Goal: Task Accomplishment & Management: Manage account settings

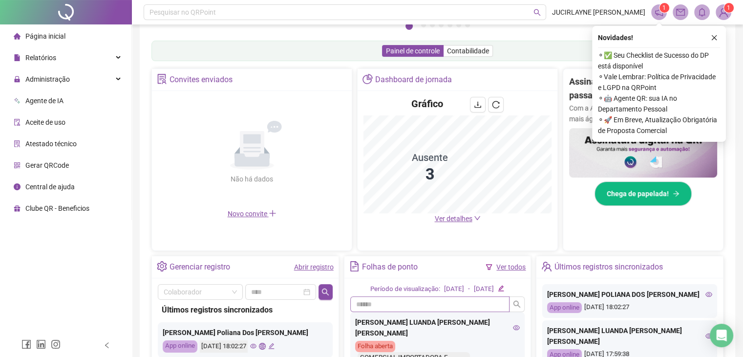
scroll to position [83, 0]
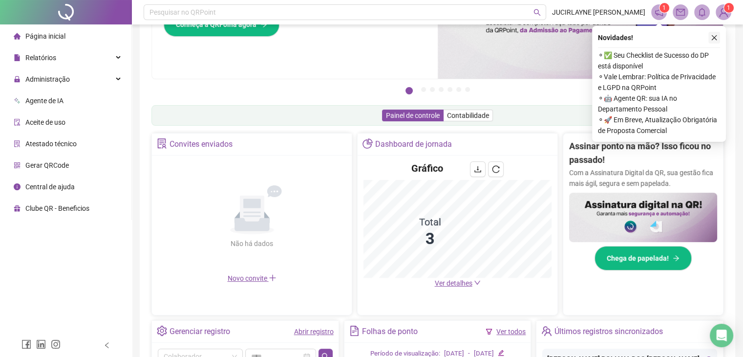
click at [714, 38] on icon "close" at bounding box center [714, 37] width 5 height 5
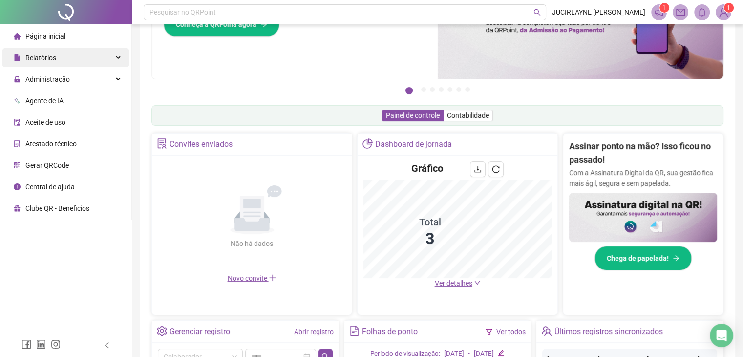
click at [89, 59] on div "Relatórios" at bounding box center [66, 58] width 128 height 20
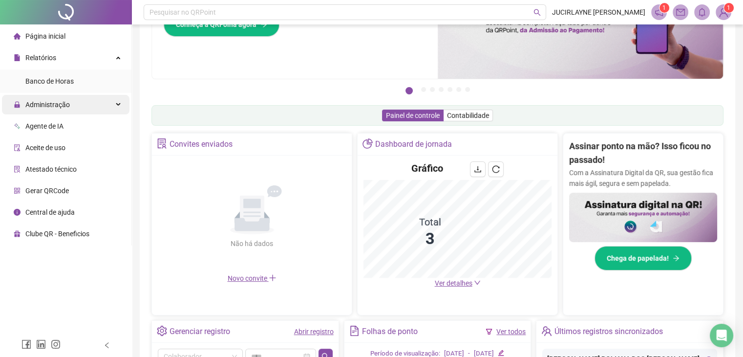
click at [90, 109] on div "Administração" at bounding box center [66, 105] width 128 height 20
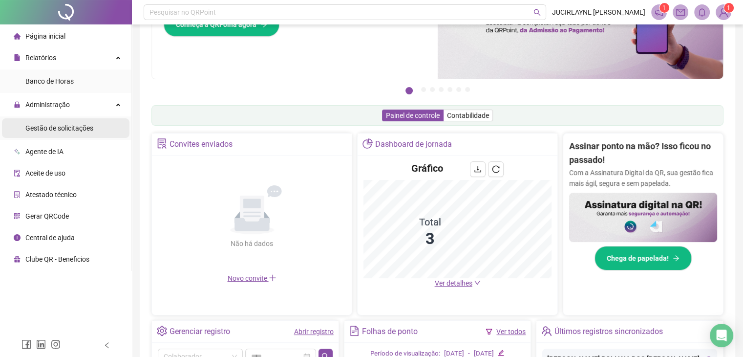
click at [63, 133] on div "Gestão de solicitações" at bounding box center [59, 128] width 68 height 20
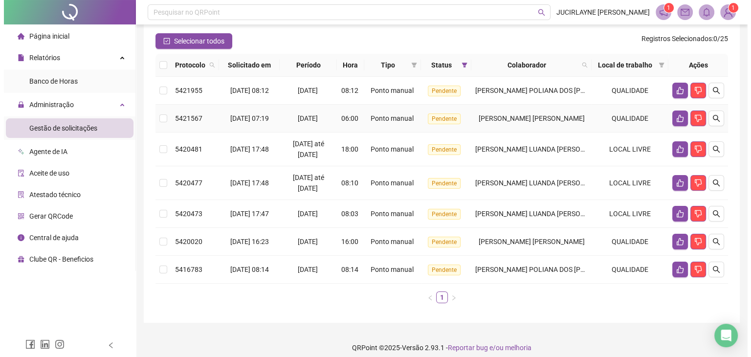
scroll to position [87, 0]
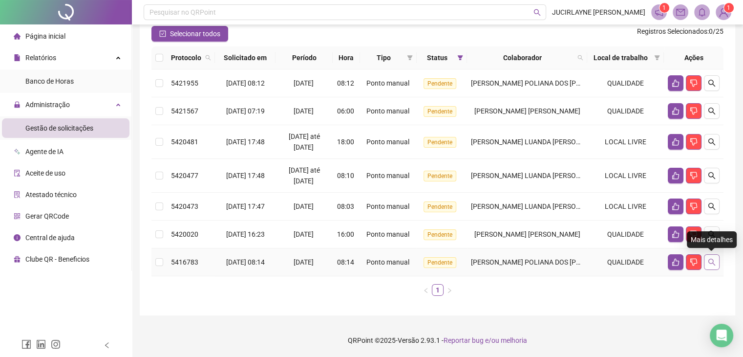
click at [718, 260] on button "button" at bounding box center [712, 262] width 16 height 16
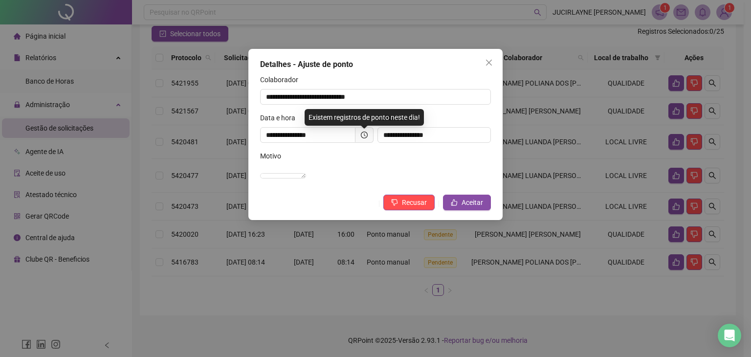
click at [508, 304] on div "**********" at bounding box center [375, 178] width 751 height 357
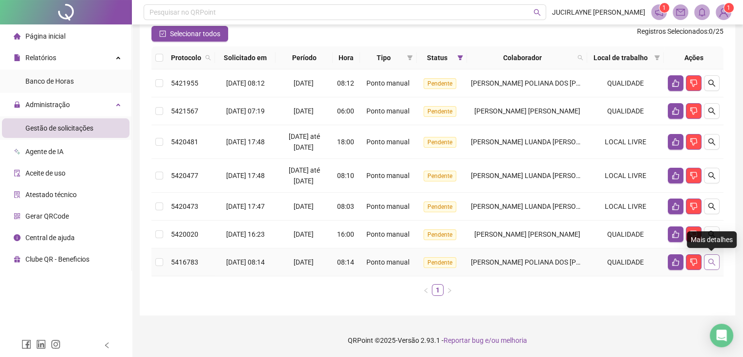
click at [715, 264] on icon "search" at bounding box center [712, 262] width 7 height 7
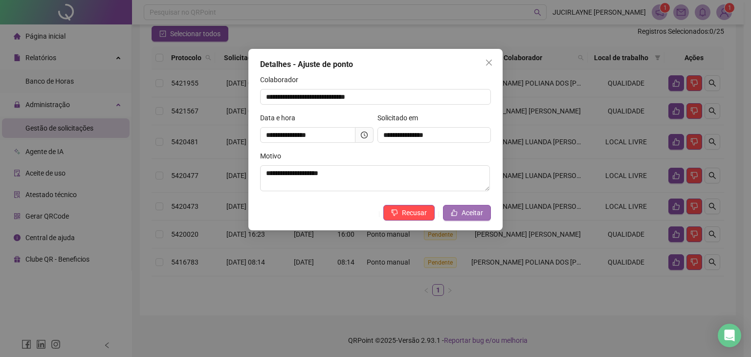
click at [459, 211] on button "Aceitar" at bounding box center [467, 213] width 48 height 16
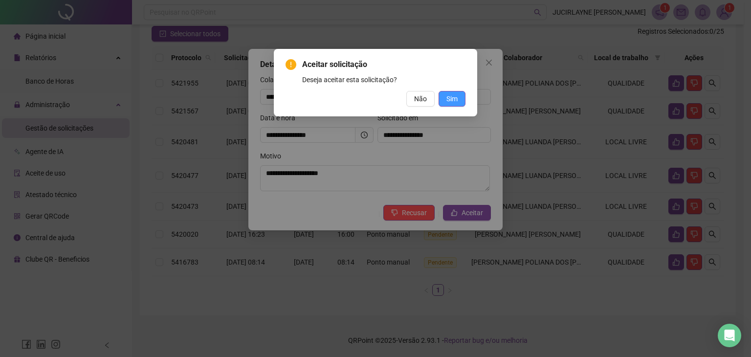
click at [450, 100] on span "Sim" at bounding box center [451, 98] width 11 height 11
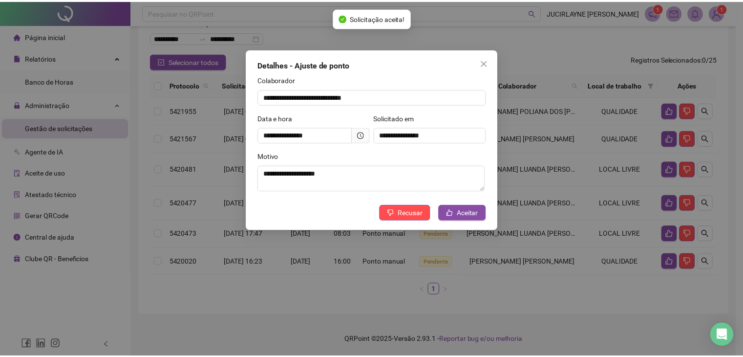
scroll to position [60, 0]
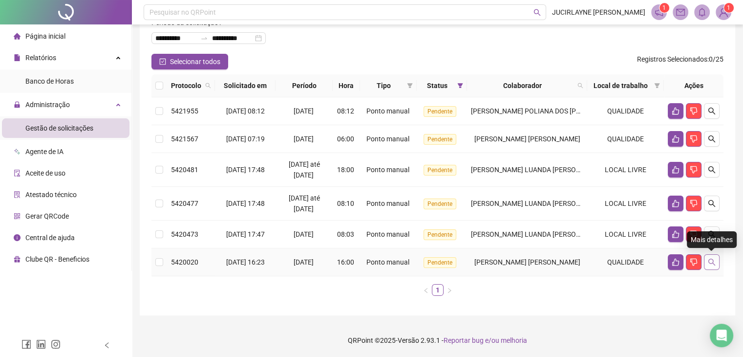
click at [713, 264] on icon "search" at bounding box center [712, 262] width 8 height 8
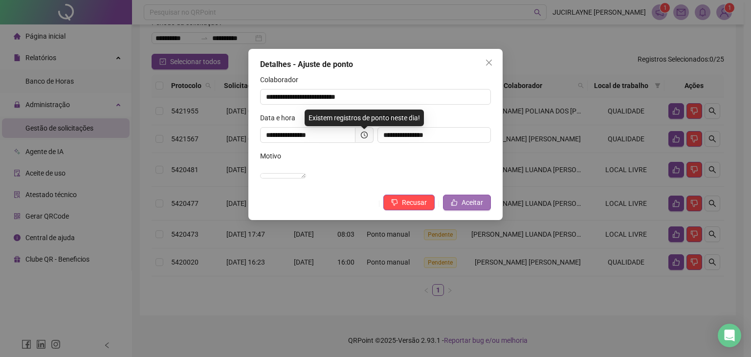
click at [471, 208] on span "Aceitar" at bounding box center [472, 202] width 22 height 11
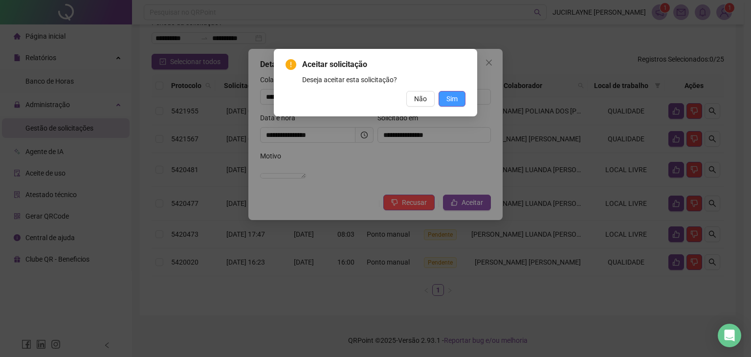
click at [447, 97] on span "Sim" at bounding box center [451, 98] width 11 height 11
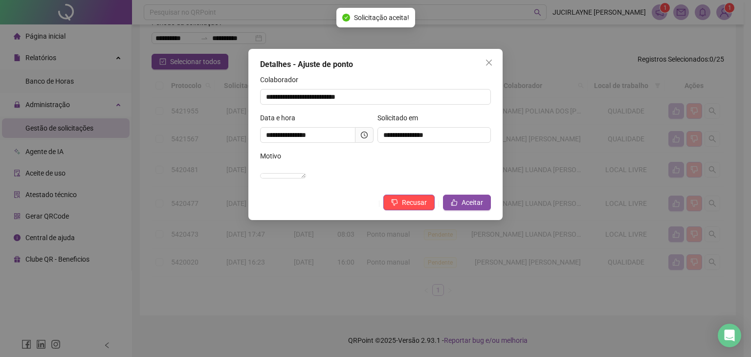
click at [469, 287] on div "**********" at bounding box center [375, 178] width 751 height 357
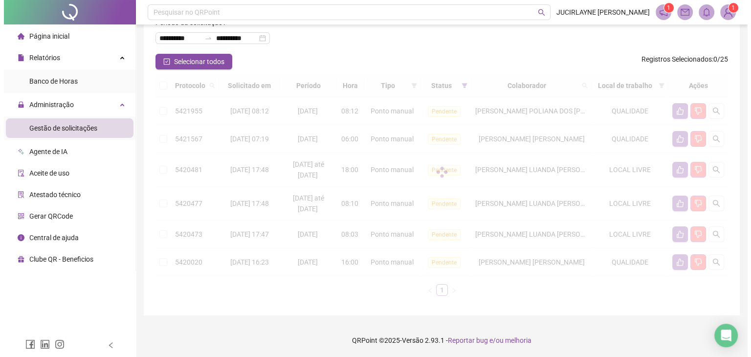
scroll to position [32, 0]
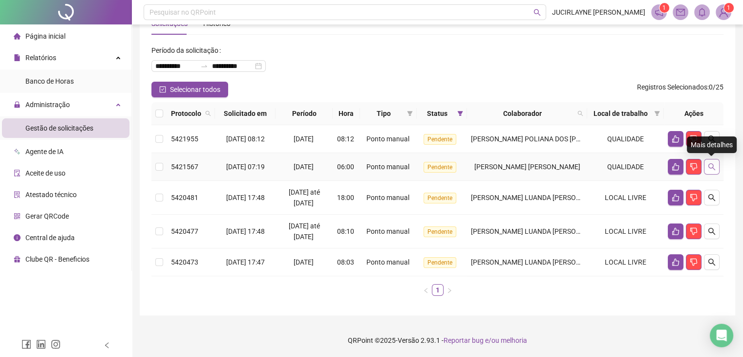
click at [710, 168] on icon "search" at bounding box center [712, 166] width 7 height 7
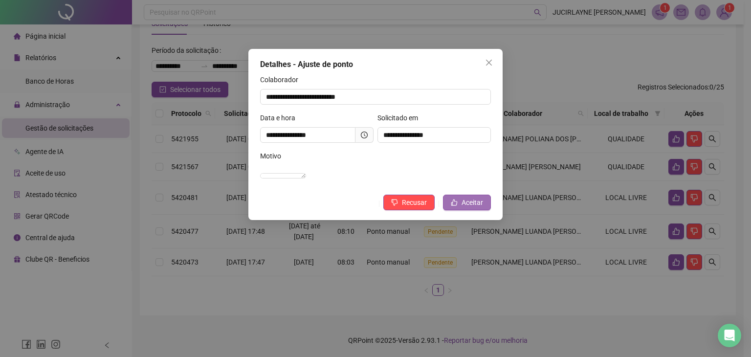
click at [468, 208] on span "Aceitar" at bounding box center [472, 202] width 22 height 11
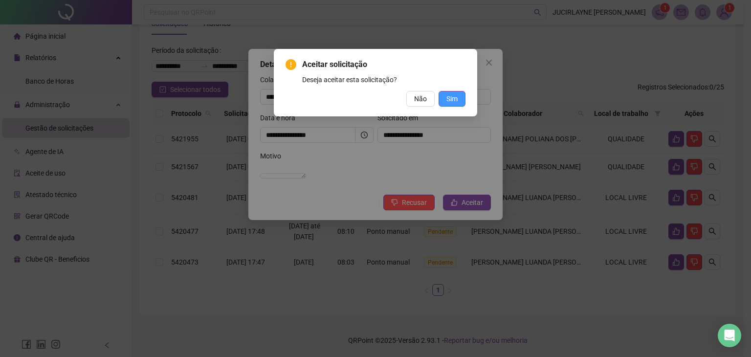
click at [446, 100] on span "Sim" at bounding box center [451, 98] width 11 height 11
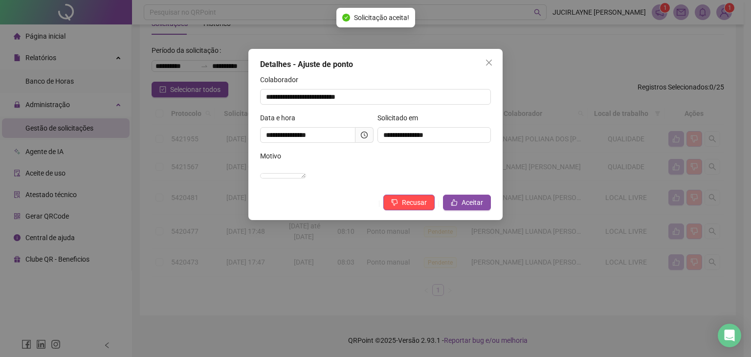
scroll to position [4, 0]
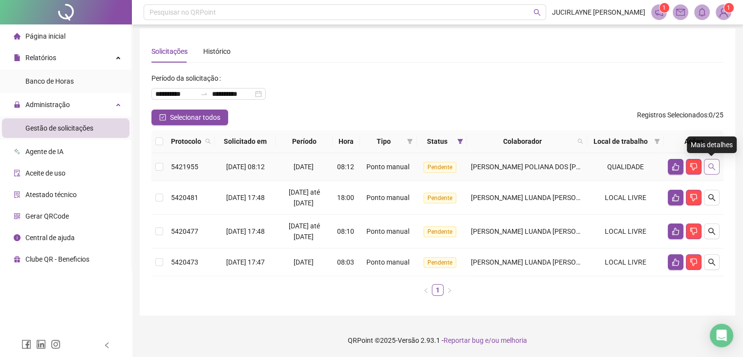
click at [712, 163] on icon "search" at bounding box center [712, 167] width 8 height 8
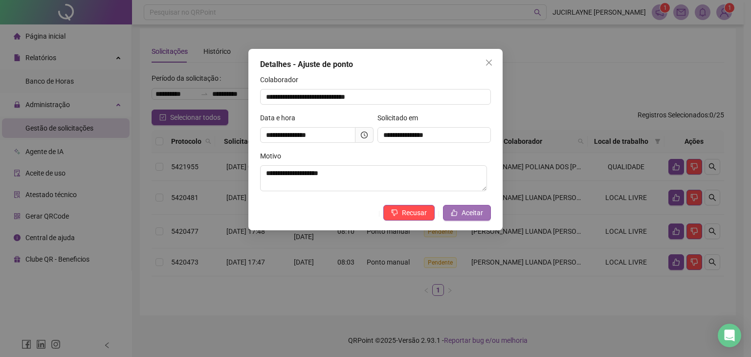
click at [467, 213] on span "Aceitar" at bounding box center [472, 212] width 22 height 11
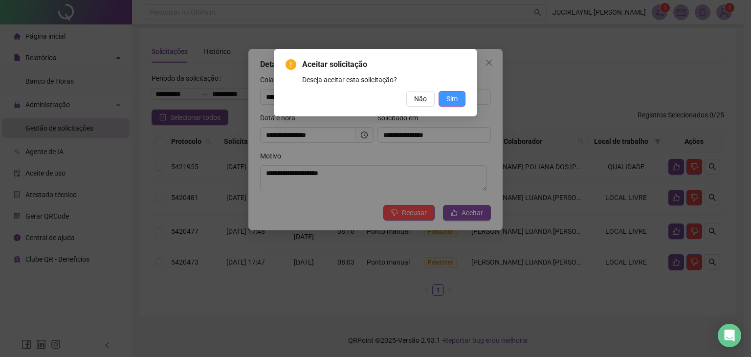
click at [453, 98] on span "Sim" at bounding box center [451, 98] width 11 height 11
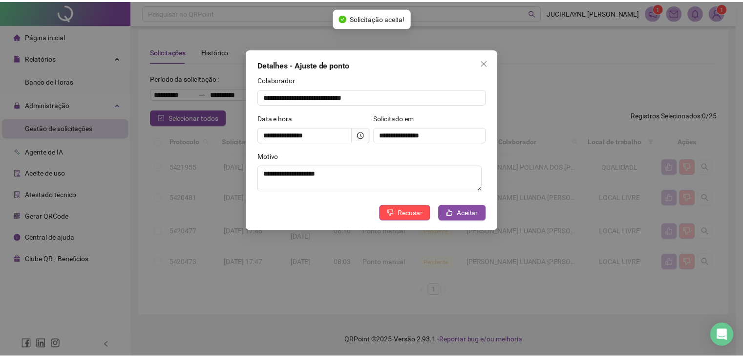
scroll to position [0, 0]
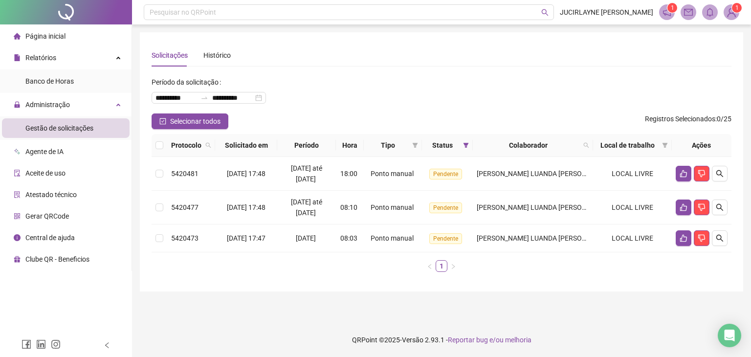
click at [46, 32] on span "Página inicial" at bounding box center [45, 36] width 40 height 8
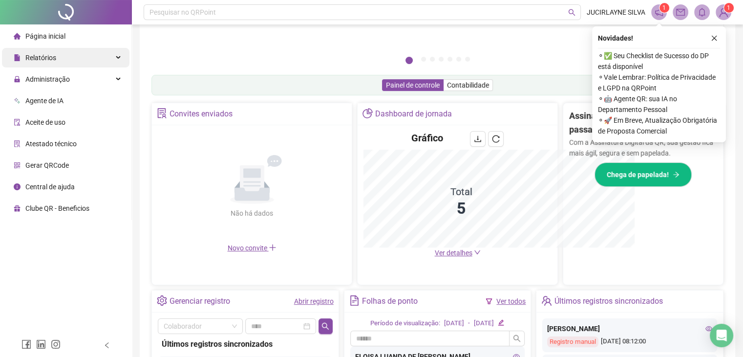
scroll to position [258, 0]
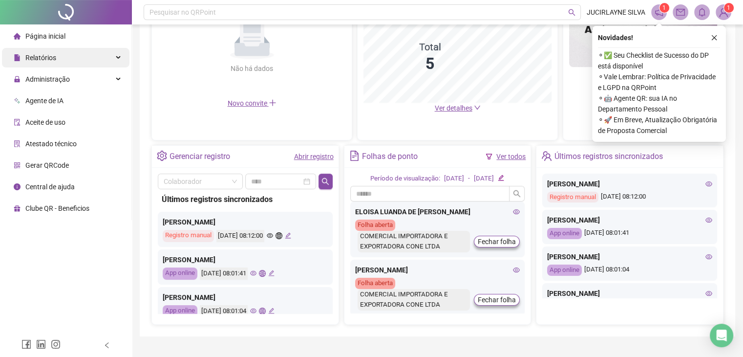
click at [115, 57] on div "Relatórios" at bounding box center [66, 58] width 128 height 20
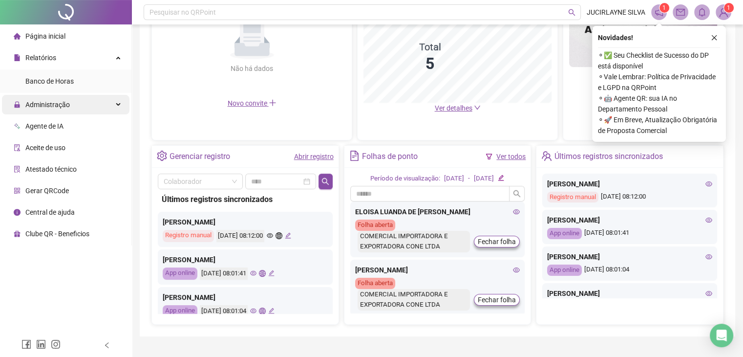
click at [107, 100] on div "Administração" at bounding box center [66, 105] width 128 height 20
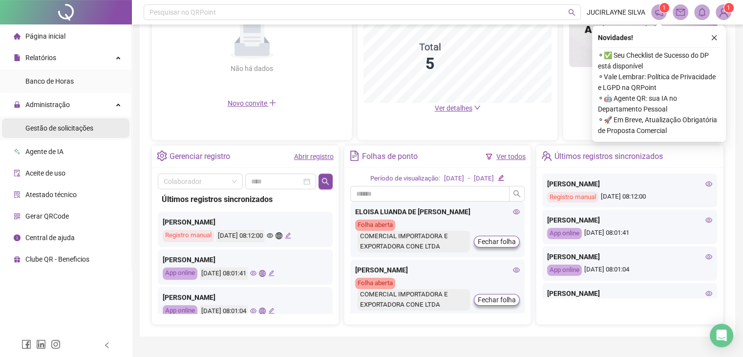
click at [52, 124] on span "Gestão de solicitações" at bounding box center [59, 128] width 68 height 8
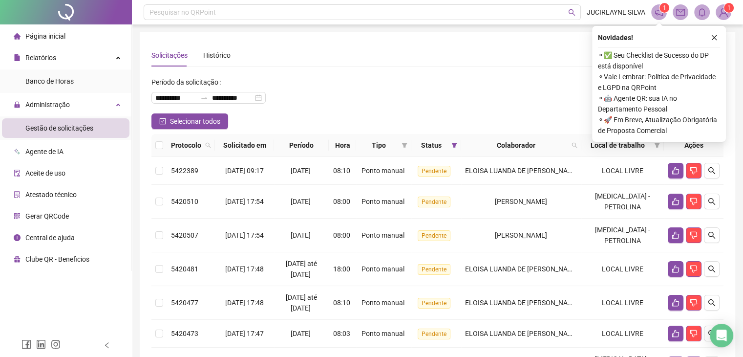
click at [420, 67] on div "**********" at bounding box center [438, 310] width 572 height 533
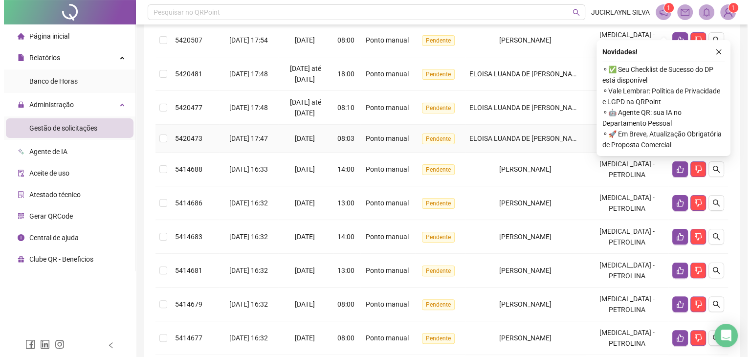
scroll to position [226, 0]
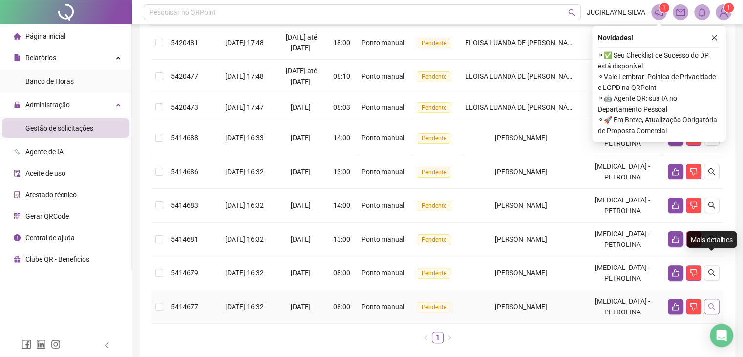
click at [714, 299] on button "button" at bounding box center [712, 307] width 16 height 16
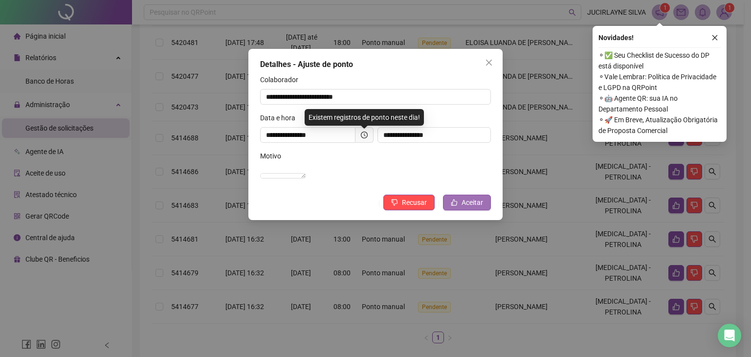
click at [469, 208] on span "Aceitar" at bounding box center [472, 202] width 22 height 11
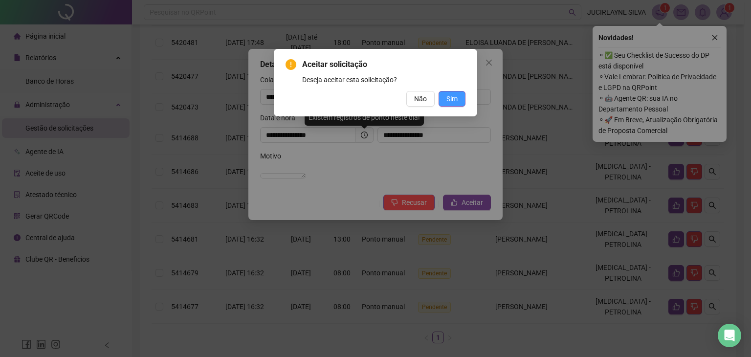
click at [448, 95] on span "Sim" at bounding box center [451, 98] width 11 height 11
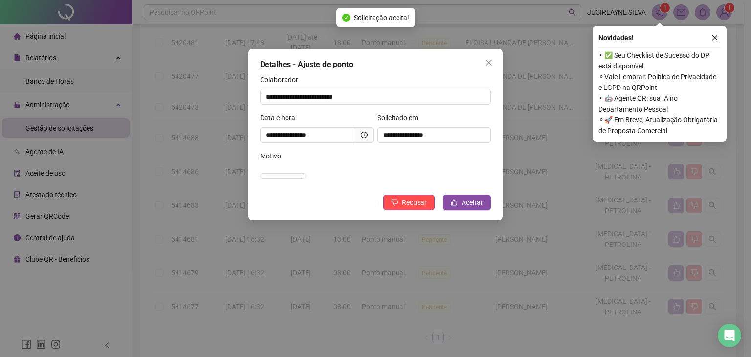
scroll to position [198, 0]
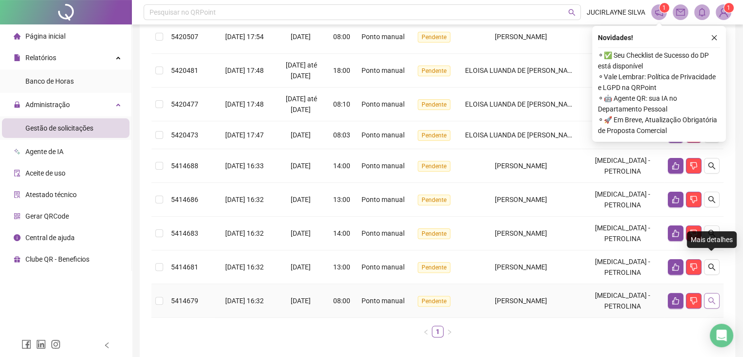
click at [710, 293] on button "button" at bounding box center [712, 301] width 16 height 16
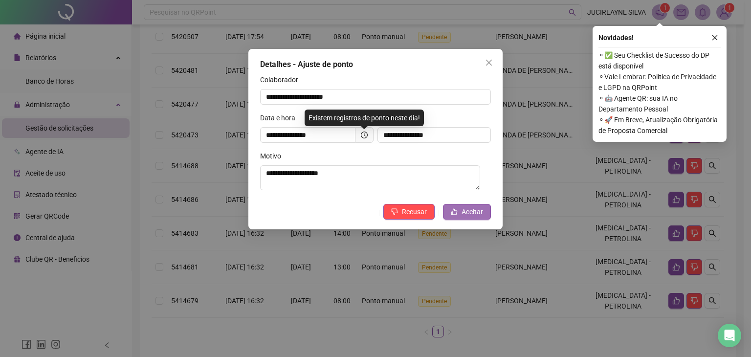
click at [464, 214] on span "Aceitar" at bounding box center [472, 211] width 22 height 11
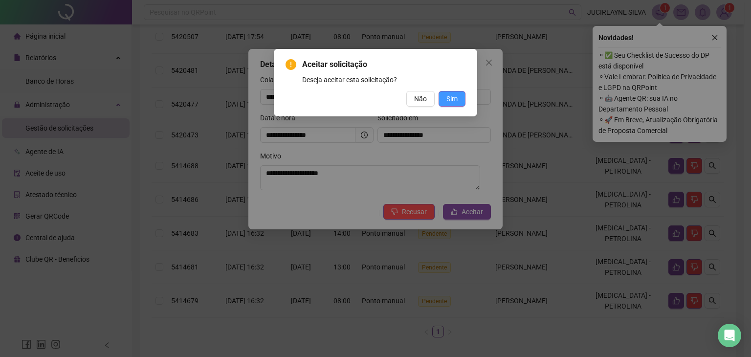
click at [454, 97] on span "Sim" at bounding box center [451, 98] width 11 height 11
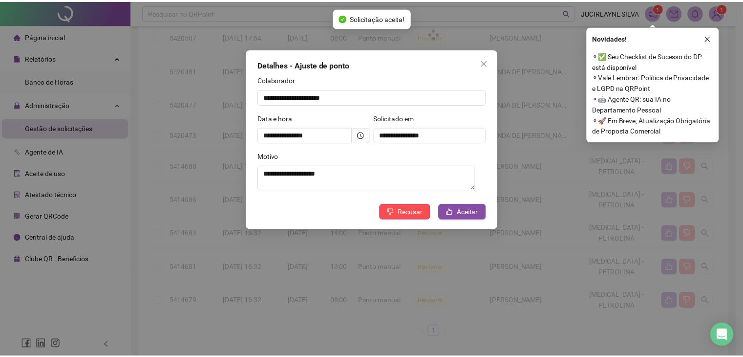
scroll to position [171, 0]
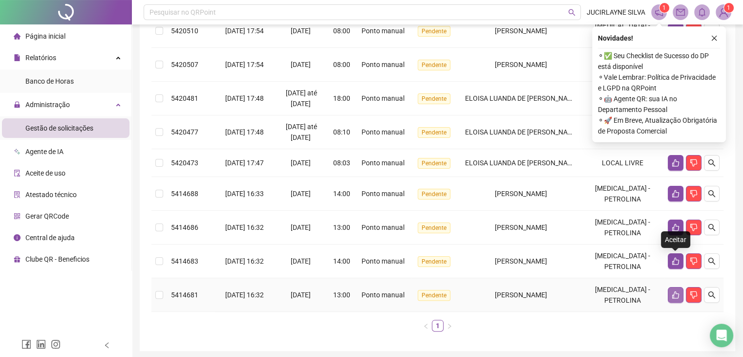
click at [675, 291] on icon "like" at bounding box center [676, 295] width 8 height 8
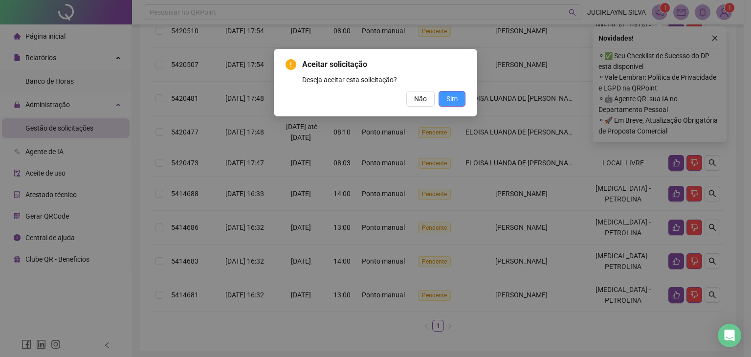
click at [453, 97] on span "Sim" at bounding box center [451, 98] width 11 height 11
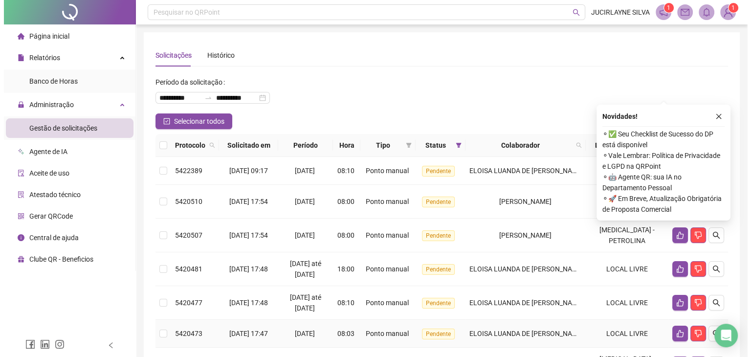
scroll to position [143, 0]
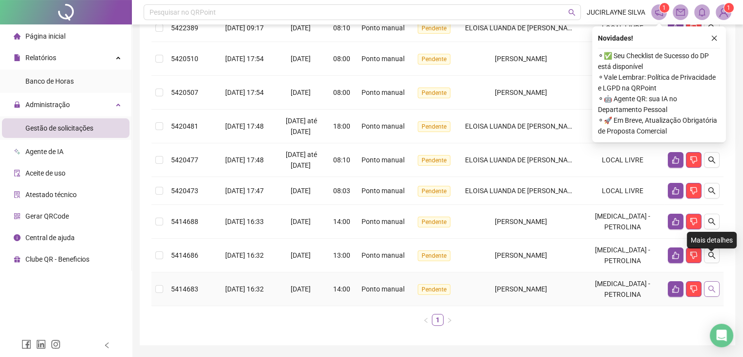
click at [717, 281] on button "button" at bounding box center [712, 289] width 16 height 16
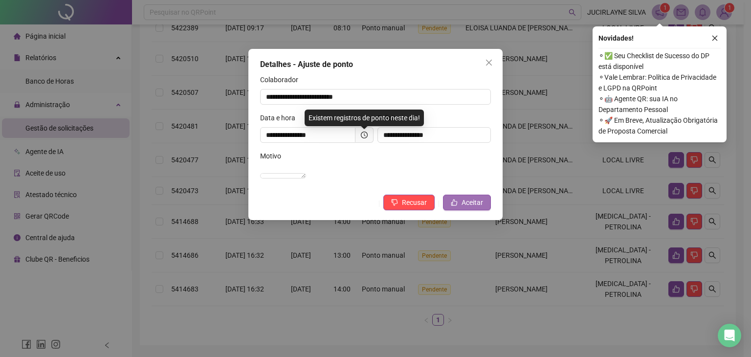
click at [477, 208] on span "Aceitar" at bounding box center [472, 202] width 22 height 11
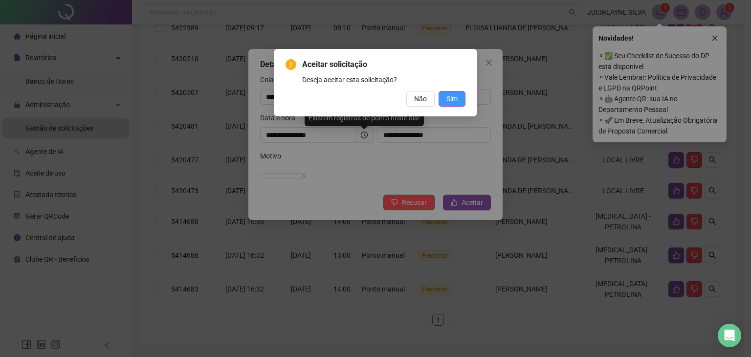
click at [449, 101] on span "Sim" at bounding box center [451, 98] width 11 height 11
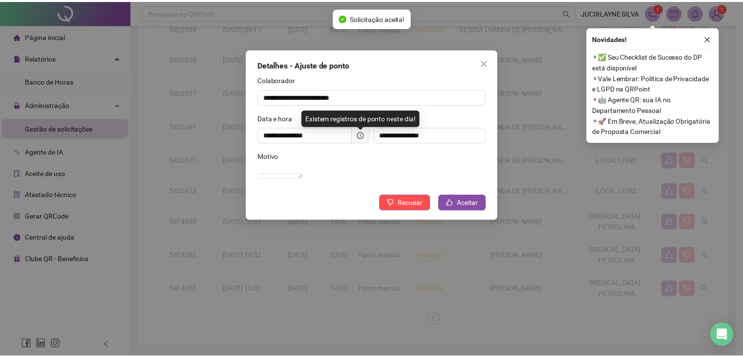
scroll to position [115, 0]
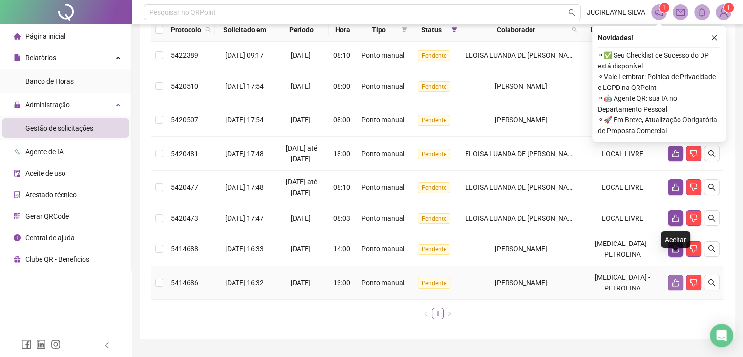
click at [675, 279] on icon "like" at bounding box center [676, 282] width 7 height 7
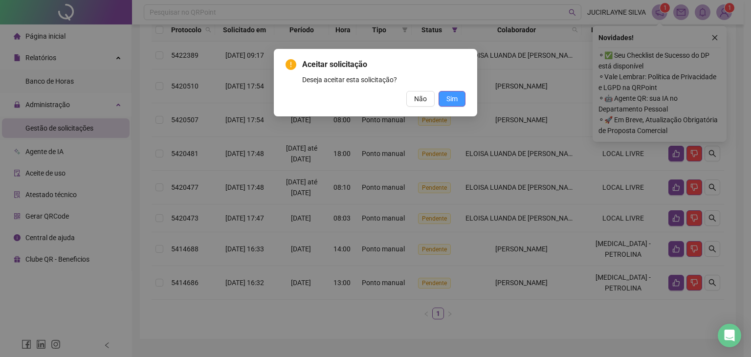
click at [452, 103] on span "Sim" at bounding box center [451, 98] width 11 height 11
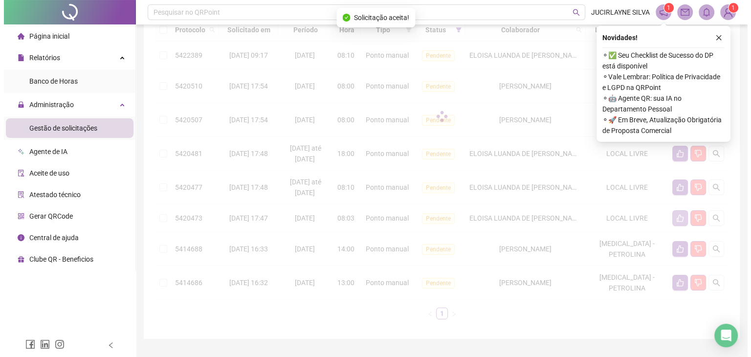
scroll to position [87, 0]
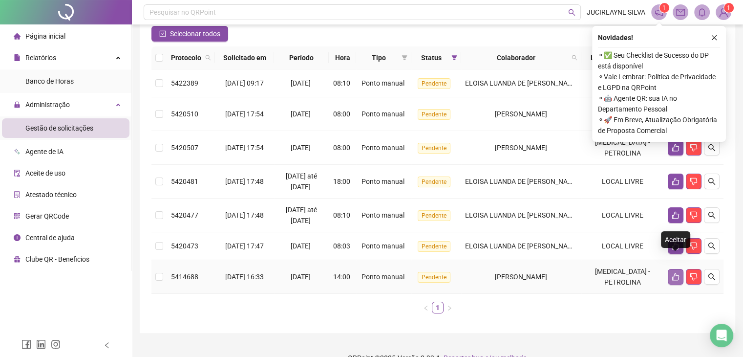
click at [672, 273] on icon "like" at bounding box center [676, 277] width 8 height 8
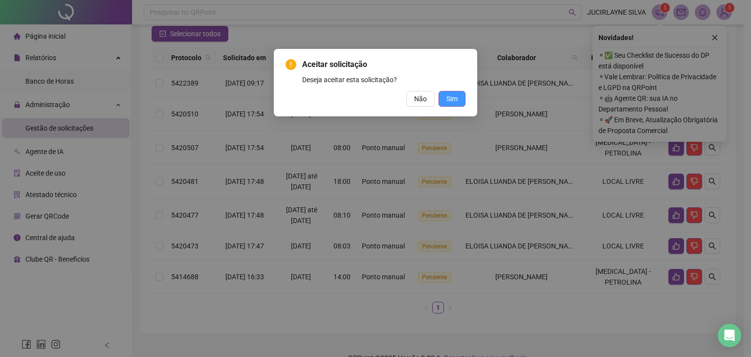
click at [455, 98] on span "Sim" at bounding box center [451, 98] width 11 height 11
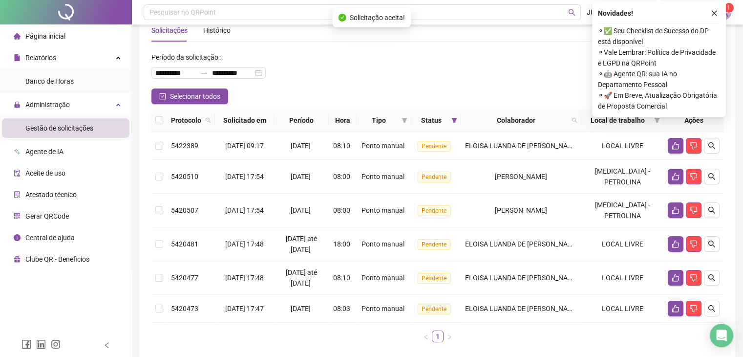
scroll to position [0, 0]
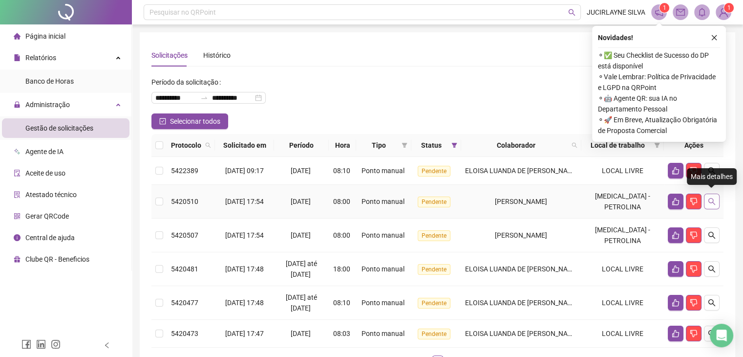
click at [712, 198] on icon "search" at bounding box center [712, 201] width 8 height 8
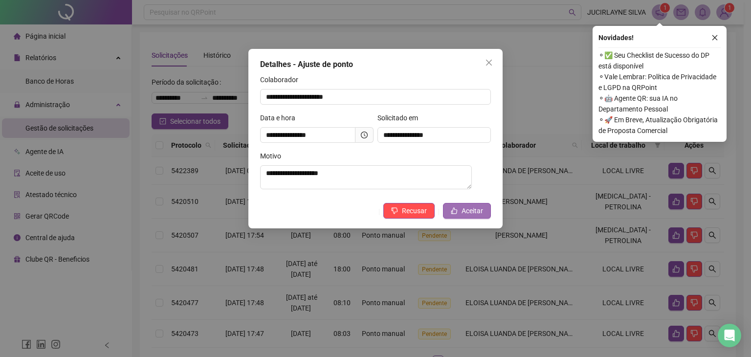
click at [465, 214] on span "Aceitar" at bounding box center [472, 210] width 22 height 11
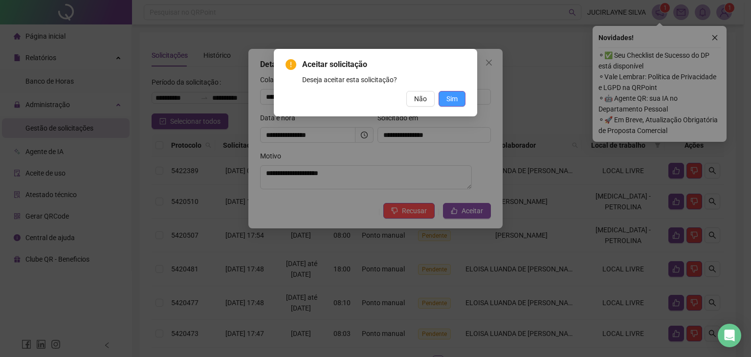
click at [454, 96] on span "Sim" at bounding box center [451, 98] width 11 height 11
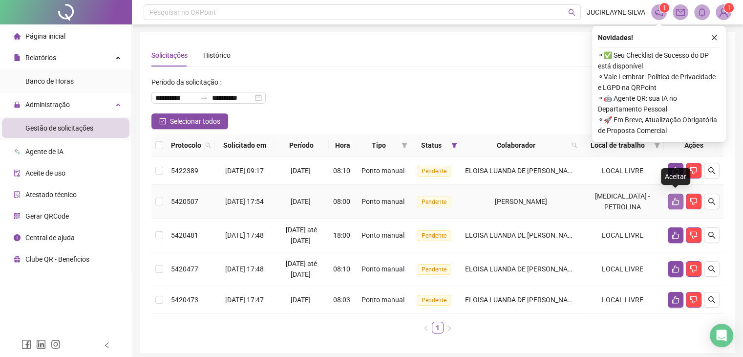
click at [675, 197] on icon "like" at bounding box center [676, 201] width 8 height 8
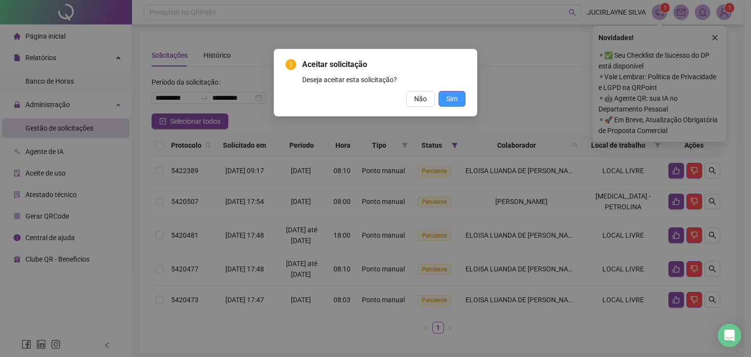
click at [454, 99] on span "Sim" at bounding box center [451, 98] width 11 height 11
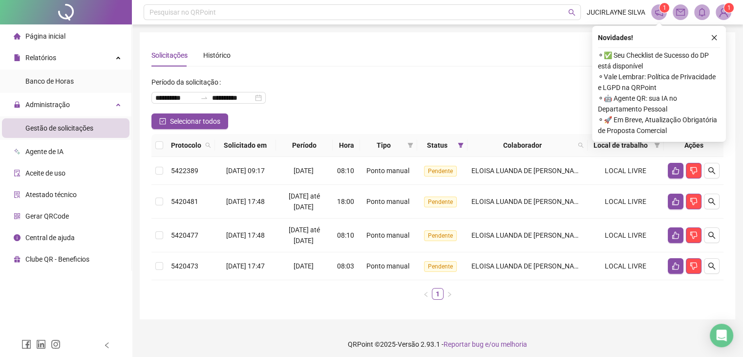
click at [58, 38] on span "Página inicial" at bounding box center [45, 36] width 40 height 8
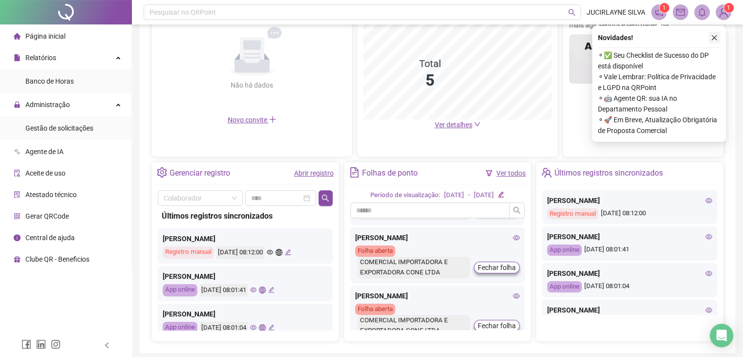
click at [711, 40] on icon "close" at bounding box center [714, 37] width 7 height 7
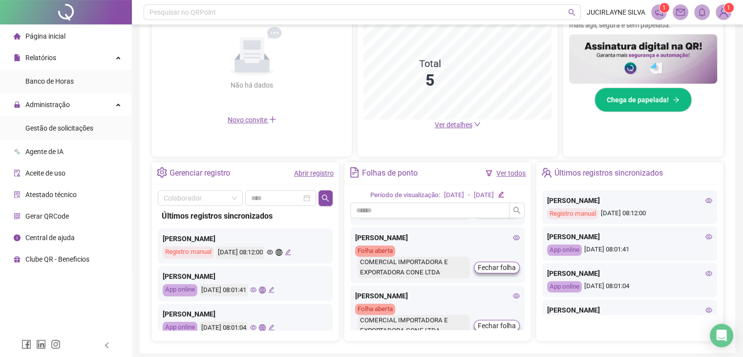
click at [659, 18] on span at bounding box center [660, 12] width 16 height 16
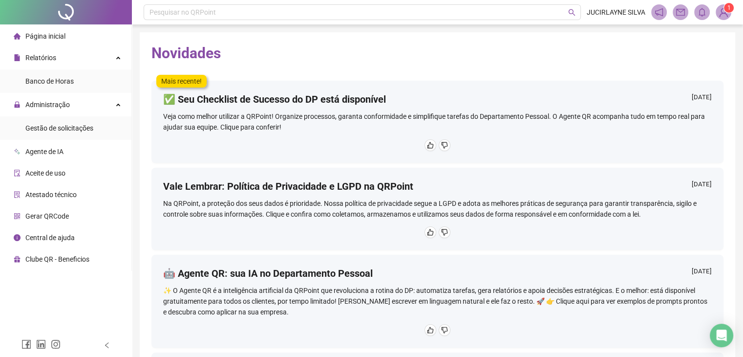
click at [727, 17] on img at bounding box center [724, 12] width 15 height 15
click at [51, 33] on span "Página inicial" at bounding box center [45, 36] width 40 height 8
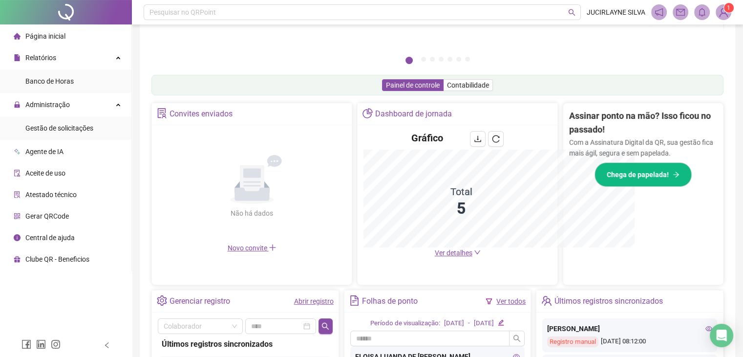
scroll to position [258, 0]
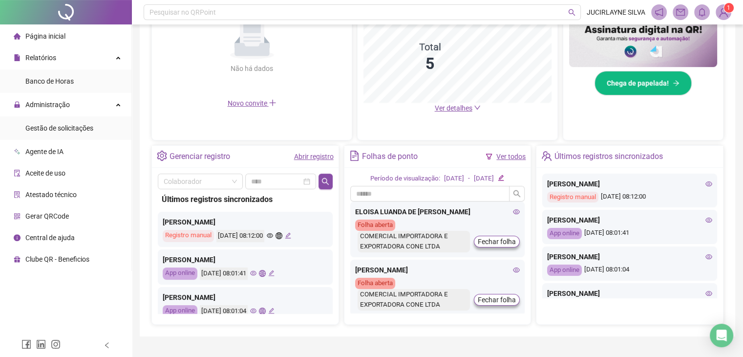
click at [513, 270] on icon "eye" at bounding box center [516, 269] width 7 height 7
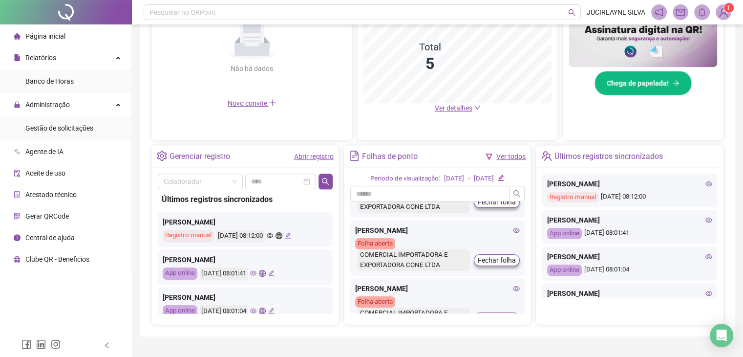
scroll to position [147, 0]
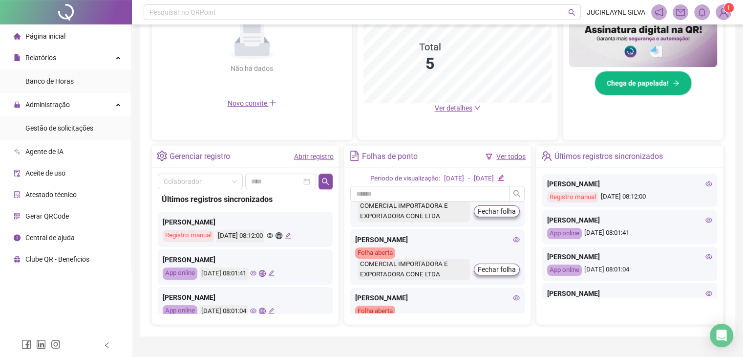
click at [513, 239] on icon "eye" at bounding box center [516, 239] width 7 height 7
